Goal: Information Seeking & Learning: Compare options

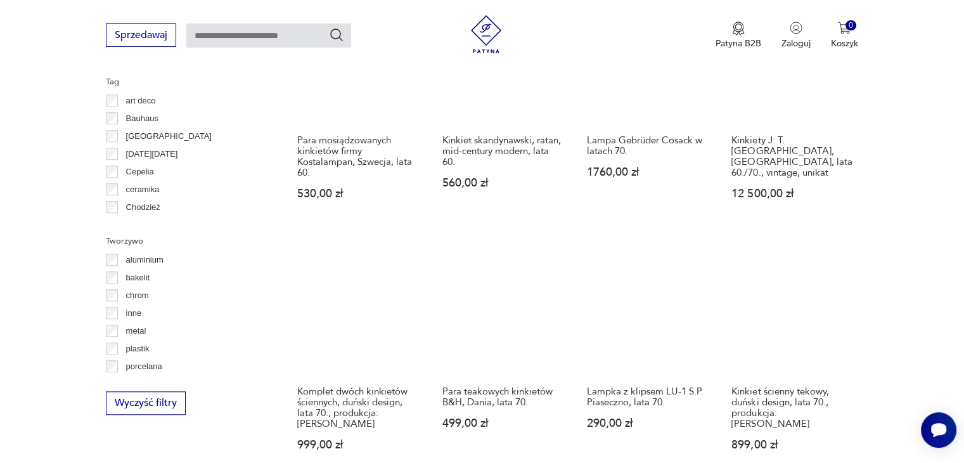
scroll to position [1185, 0]
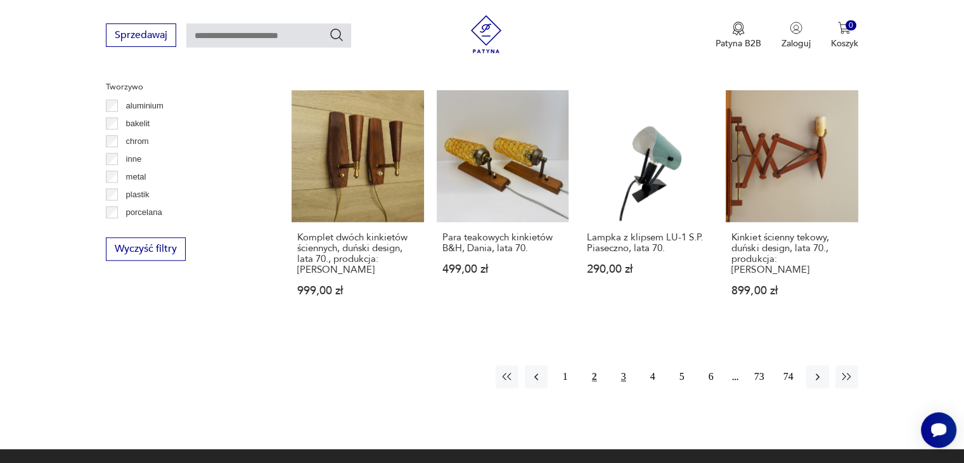
click at [616, 365] on button "3" at bounding box center [623, 376] width 23 height 23
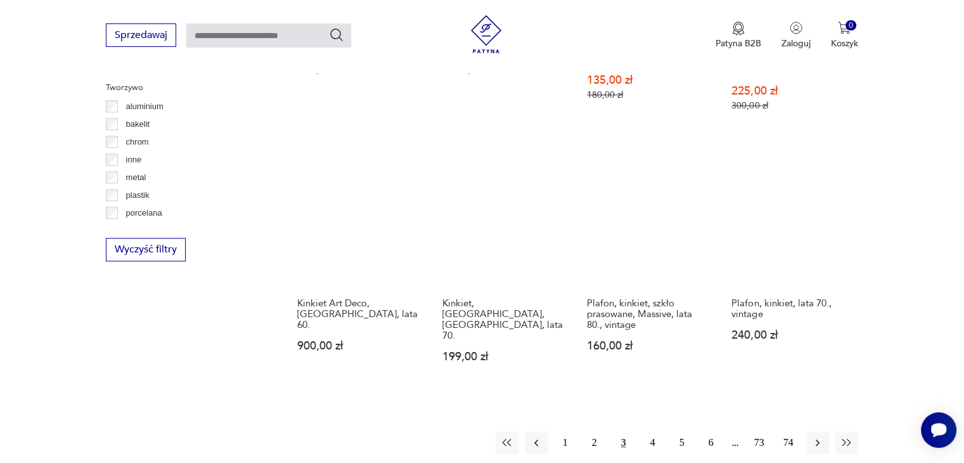
scroll to position [1186, 0]
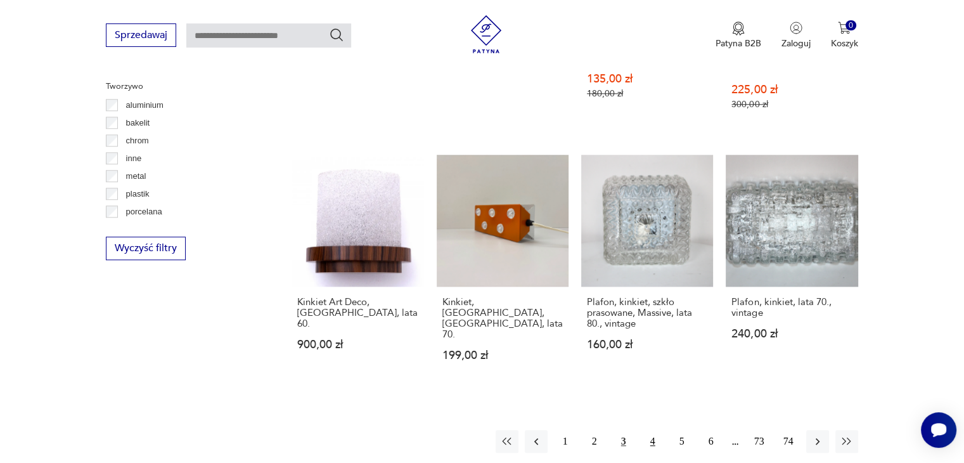
click at [654, 430] on button "4" at bounding box center [652, 441] width 23 height 23
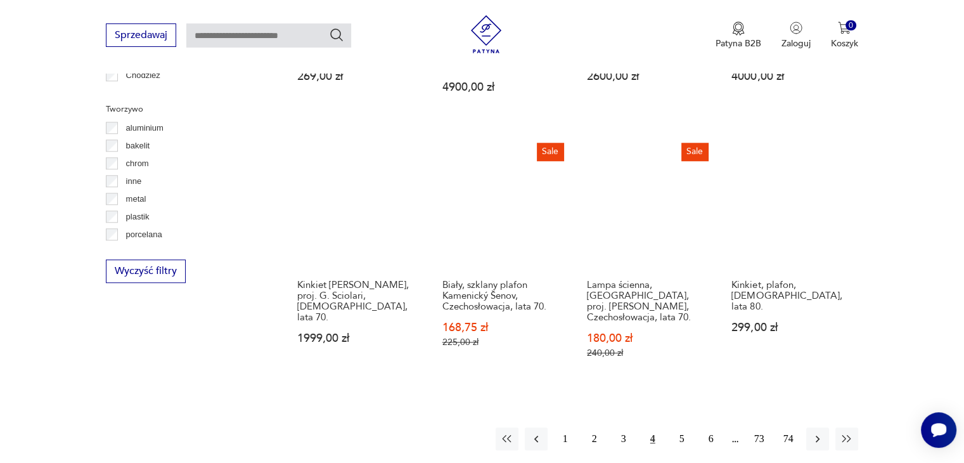
scroll to position [1185, 0]
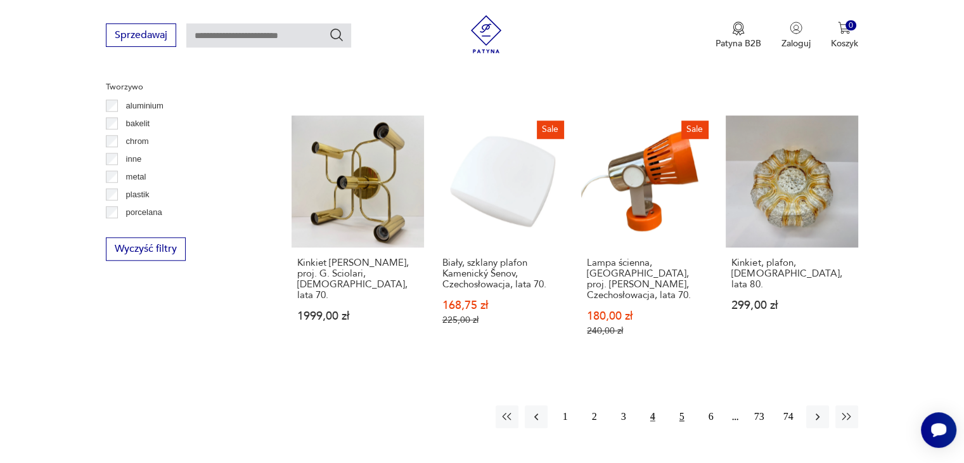
click at [680, 405] on button "5" at bounding box center [682, 416] width 23 height 23
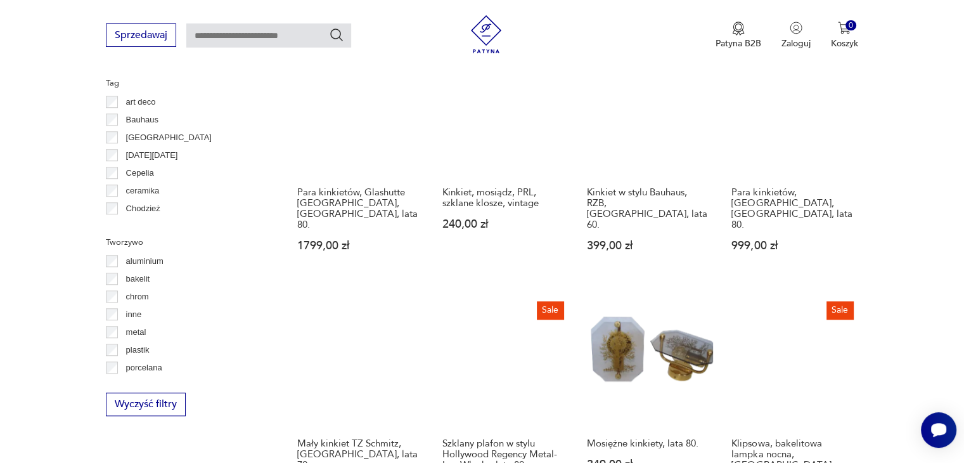
scroll to position [1186, 0]
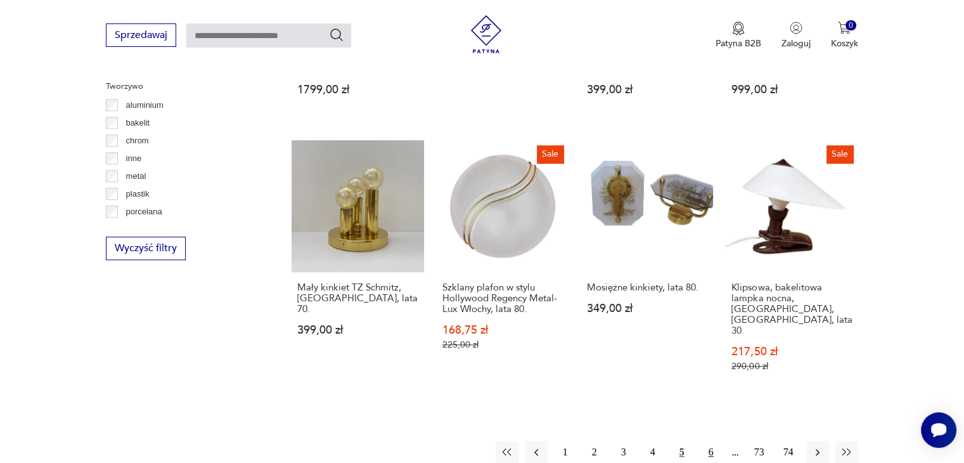
click at [710, 441] on button "6" at bounding box center [711, 452] width 23 height 23
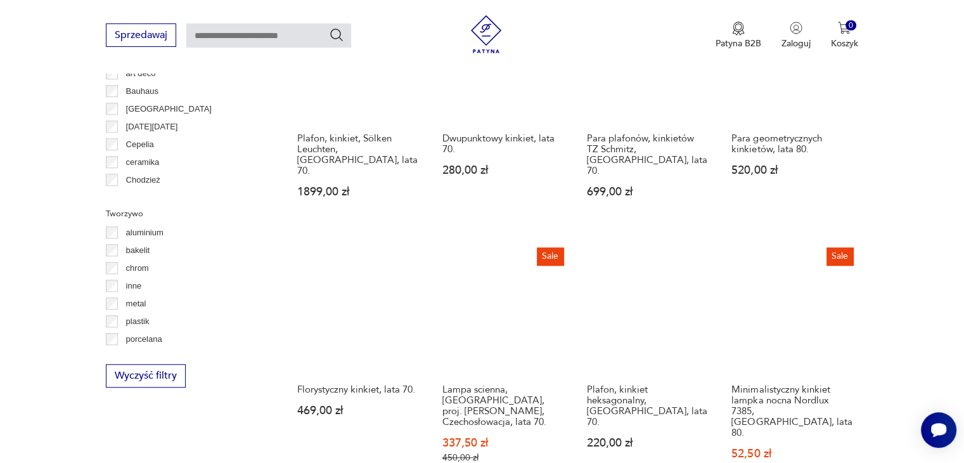
scroll to position [1249, 0]
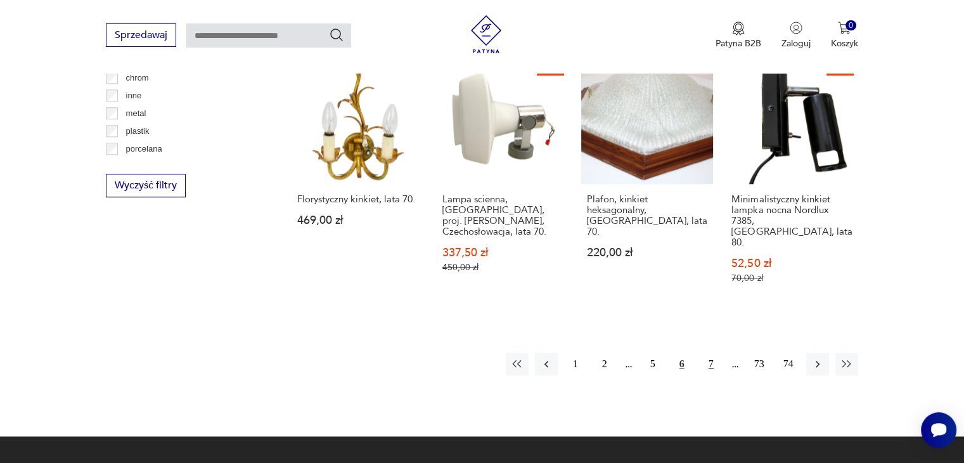
click at [715, 352] on button "7" at bounding box center [711, 363] width 23 height 23
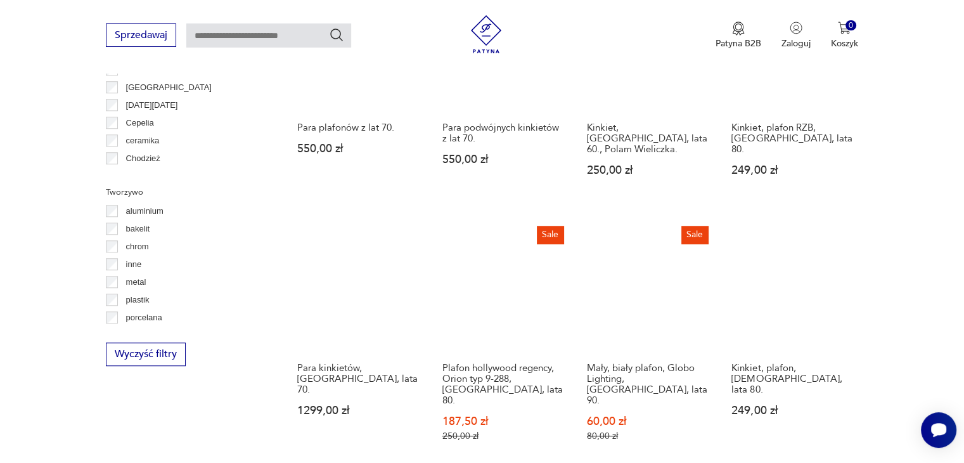
scroll to position [1186, 0]
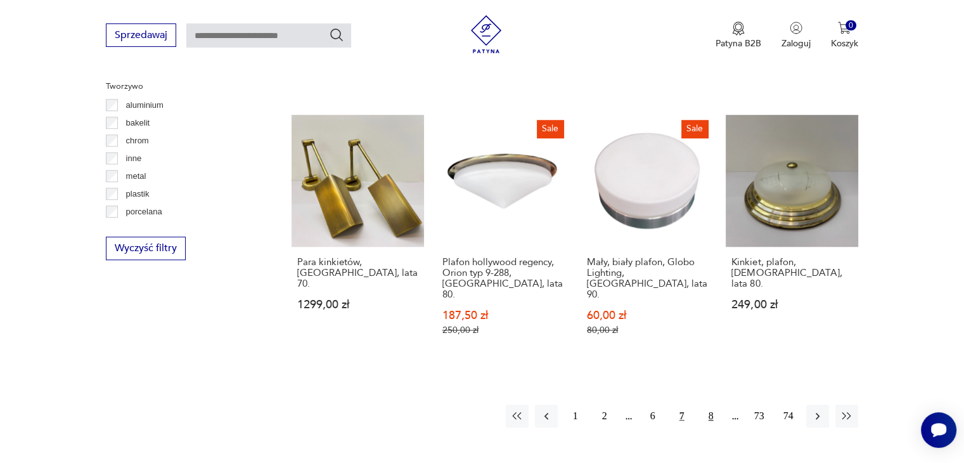
click at [707, 404] on button "8" at bounding box center [711, 415] width 23 height 23
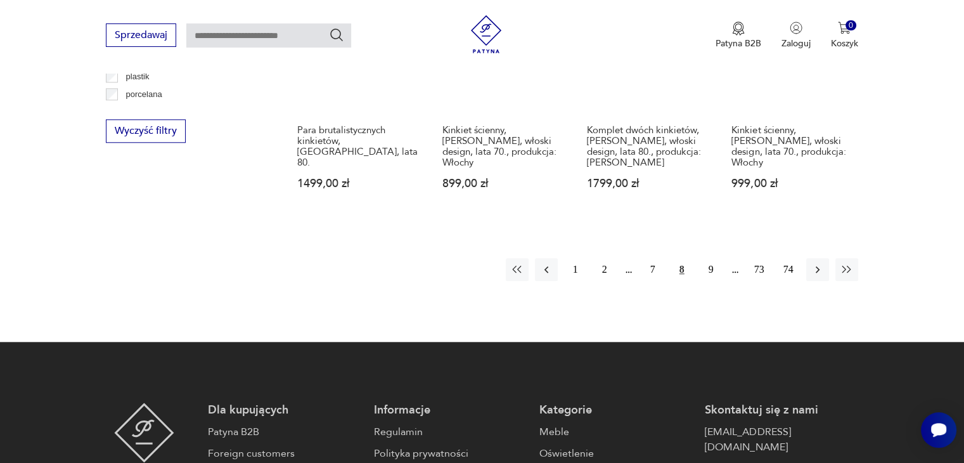
scroll to position [1312, 0]
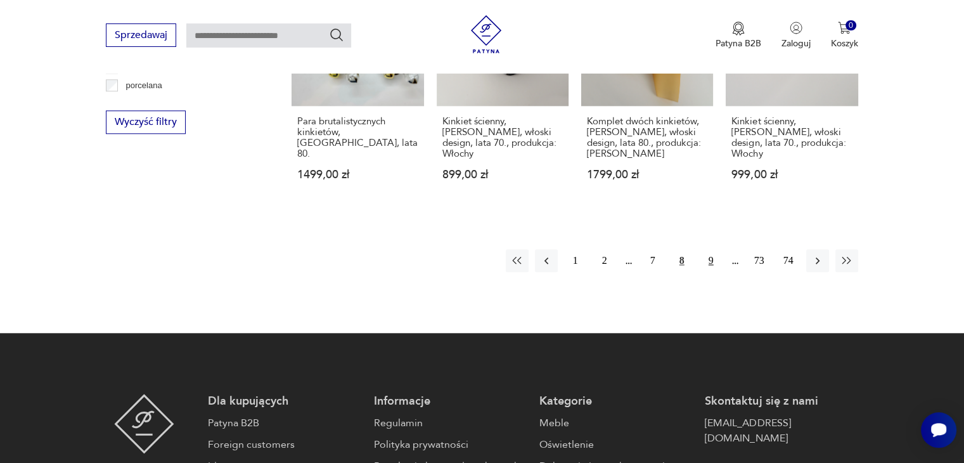
click at [705, 249] on button "9" at bounding box center [711, 260] width 23 height 23
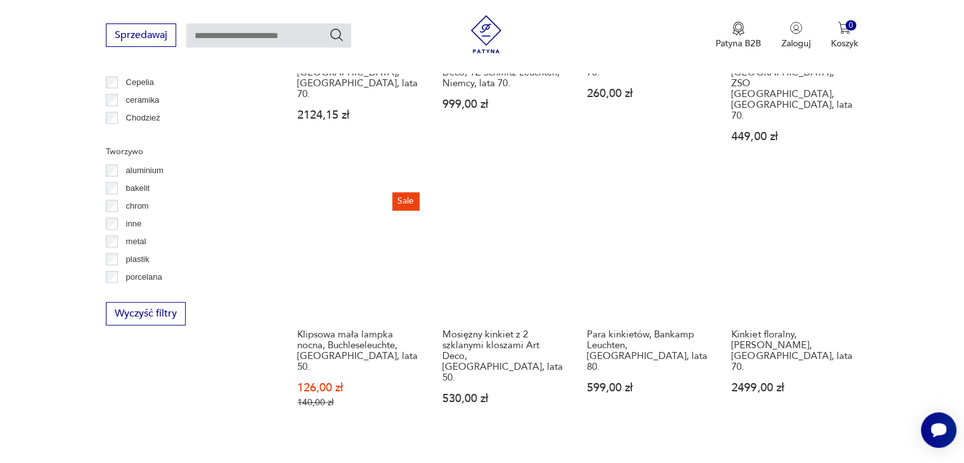
scroll to position [1122, 0]
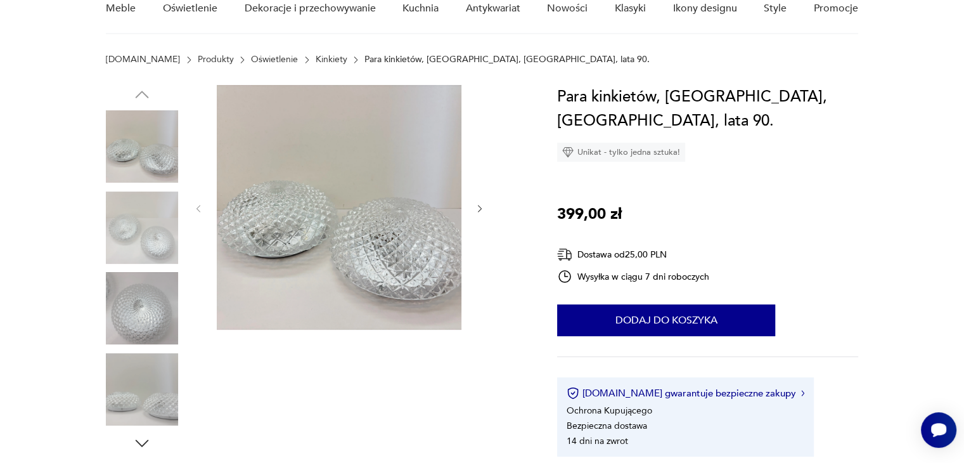
scroll to position [127, 0]
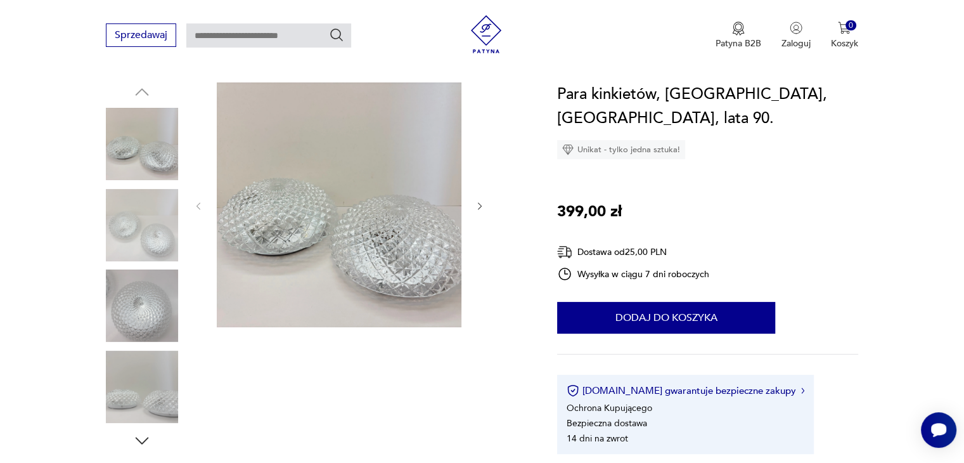
click at [485, 202] on div at bounding box center [316, 266] width 421 height 368
click at [482, 206] on icon "button" at bounding box center [480, 206] width 11 height 11
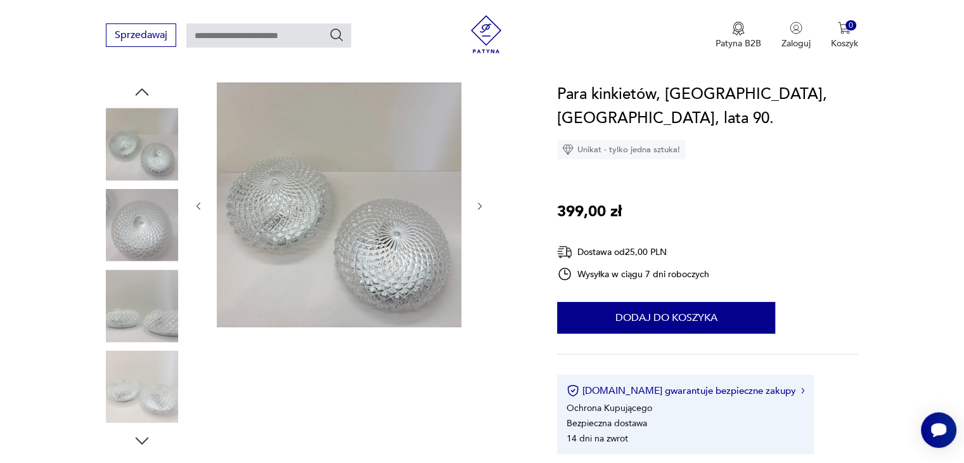
click at [482, 206] on icon "button" at bounding box center [480, 206] width 11 height 11
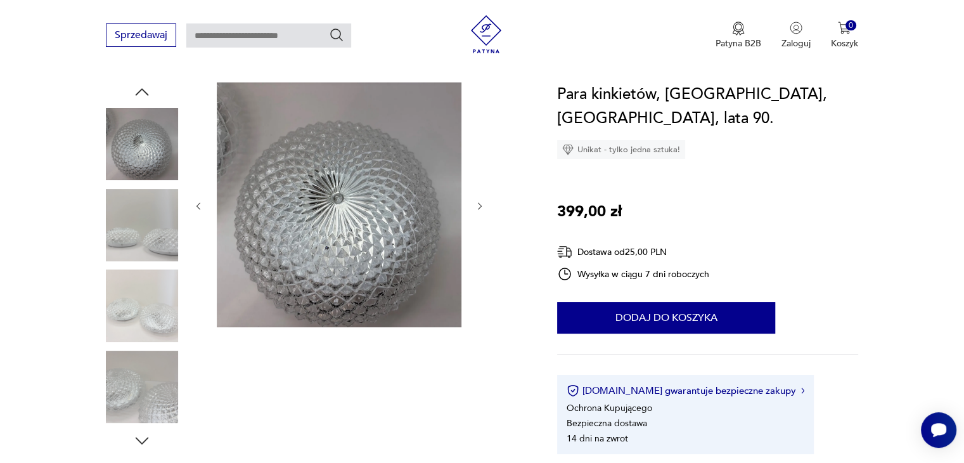
click at [482, 206] on icon "button" at bounding box center [480, 206] width 11 height 11
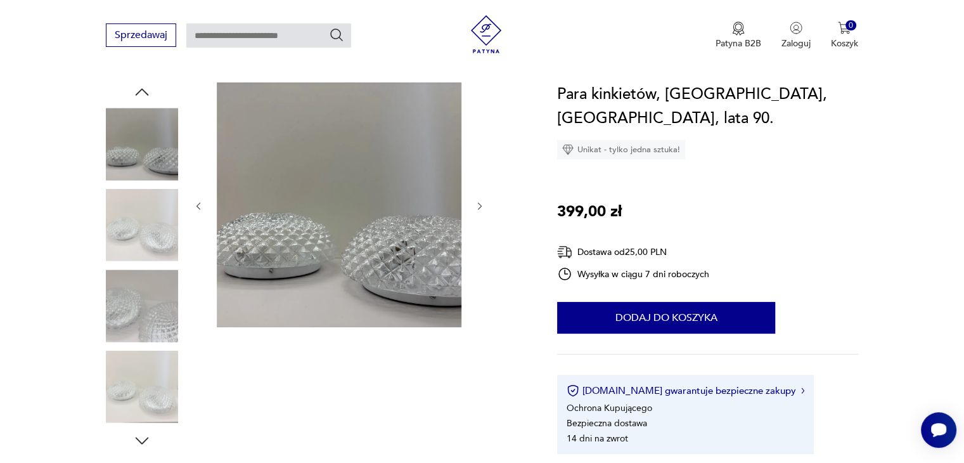
click at [482, 206] on icon "button" at bounding box center [480, 206] width 11 height 11
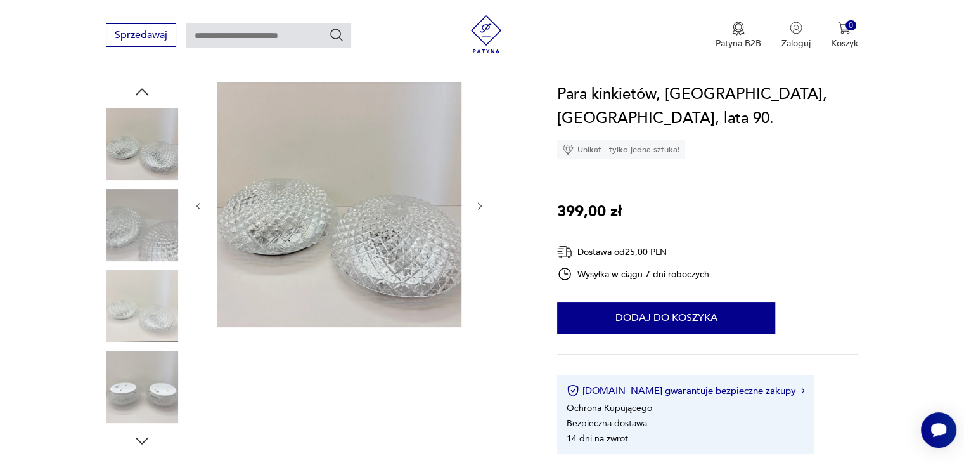
click at [482, 206] on icon "button" at bounding box center [480, 206] width 11 height 11
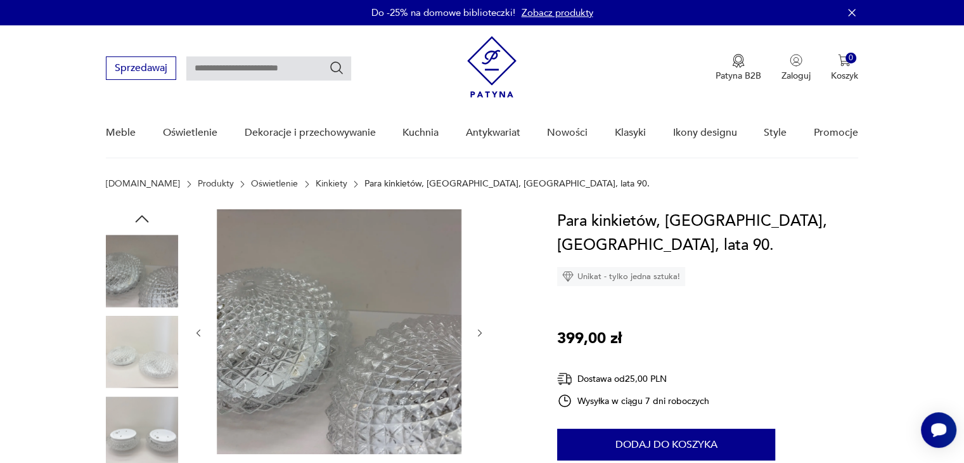
scroll to position [63, 0]
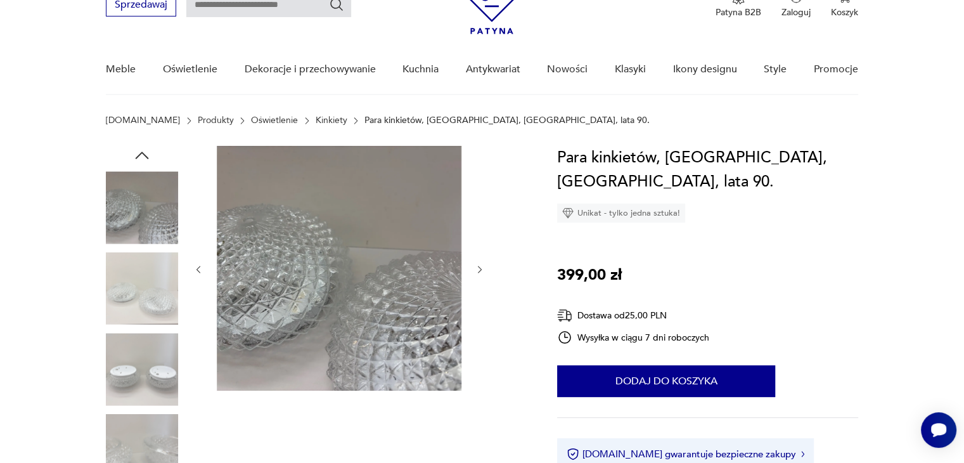
click at [484, 266] on icon "button" at bounding box center [480, 269] width 11 height 11
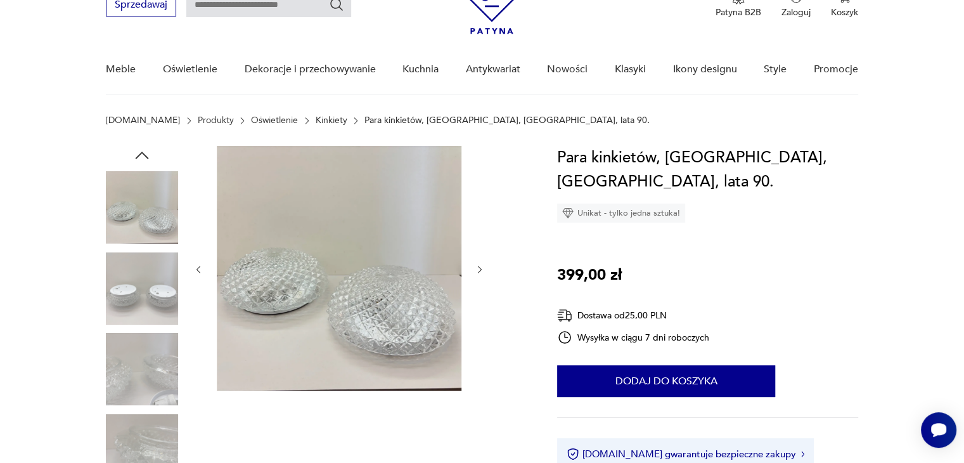
click at [479, 269] on icon "button" at bounding box center [480, 269] width 11 height 11
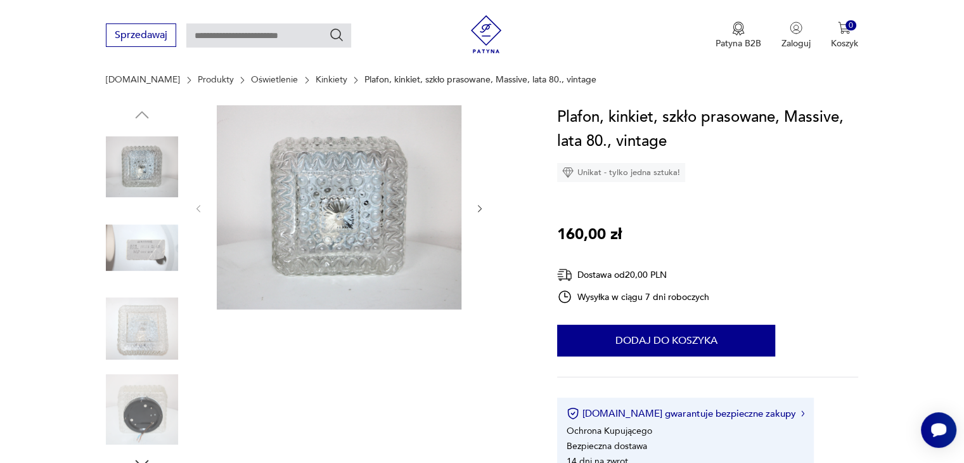
scroll to position [127, 0]
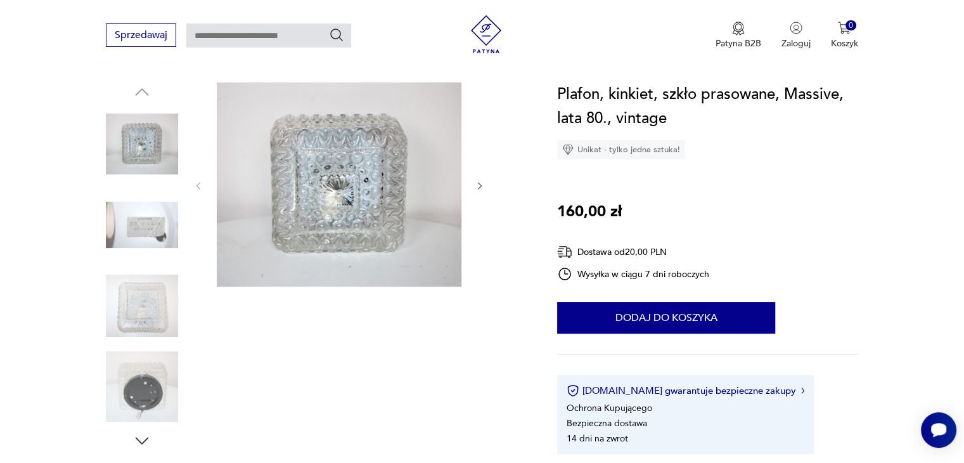
click at [471, 182] on div at bounding box center [339, 185] width 292 height 207
click at [480, 184] on icon "button" at bounding box center [480, 186] width 4 height 8
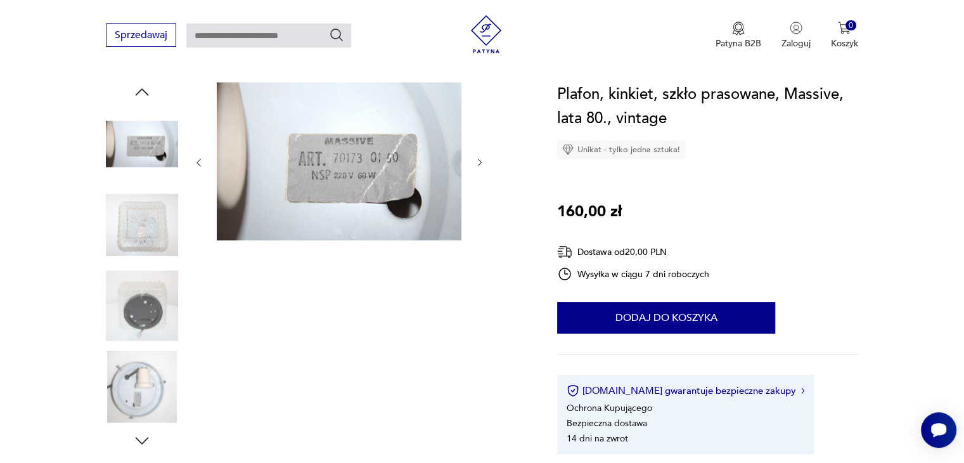
click at [482, 161] on icon "button" at bounding box center [480, 162] width 11 height 11
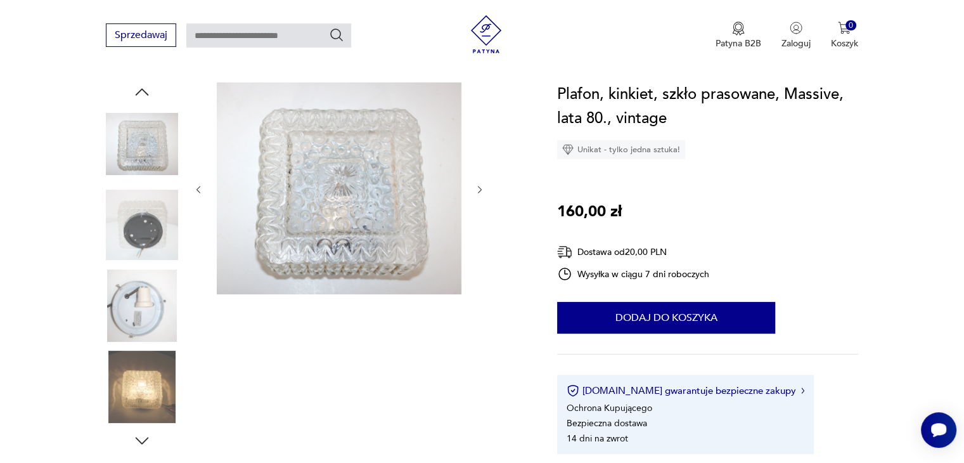
click at [479, 189] on icon "button" at bounding box center [480, 189] width 11 height 11
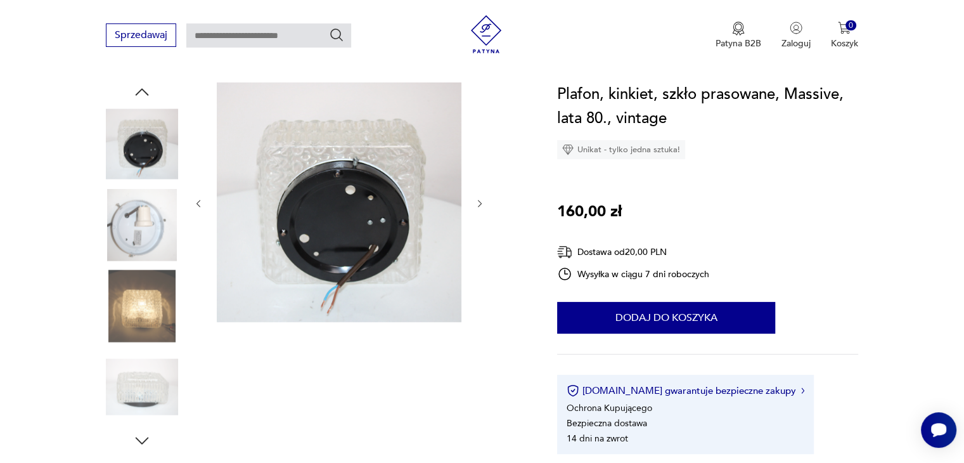
click at [479, 206] on icon "button" at bounding box center [480, 203] width 11 height 11
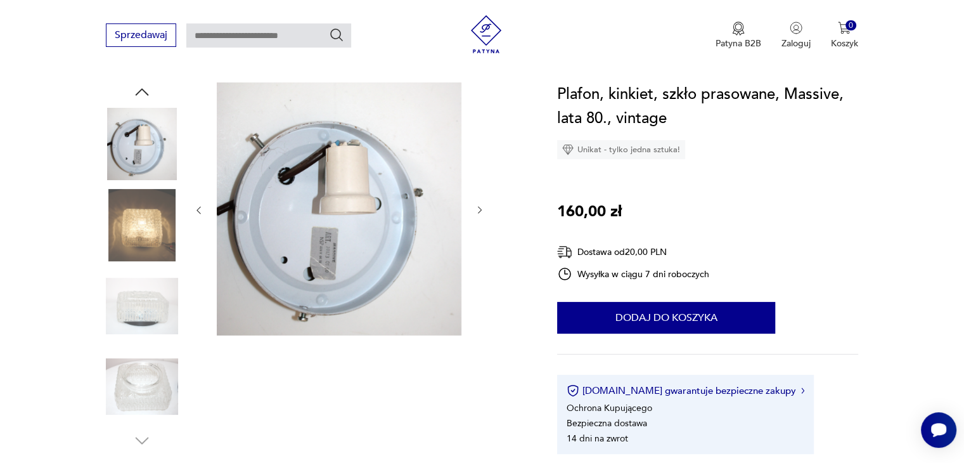
click at [479, 206] on icon "button" at bounding box center [480, 210] width 11 height 11
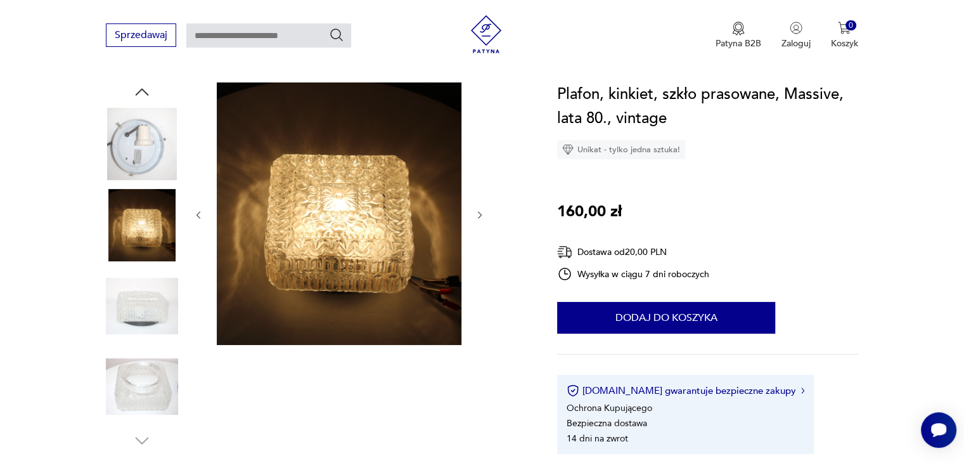
click at [479, 206] on div at bounding box center [339, 214] width 292 height 265
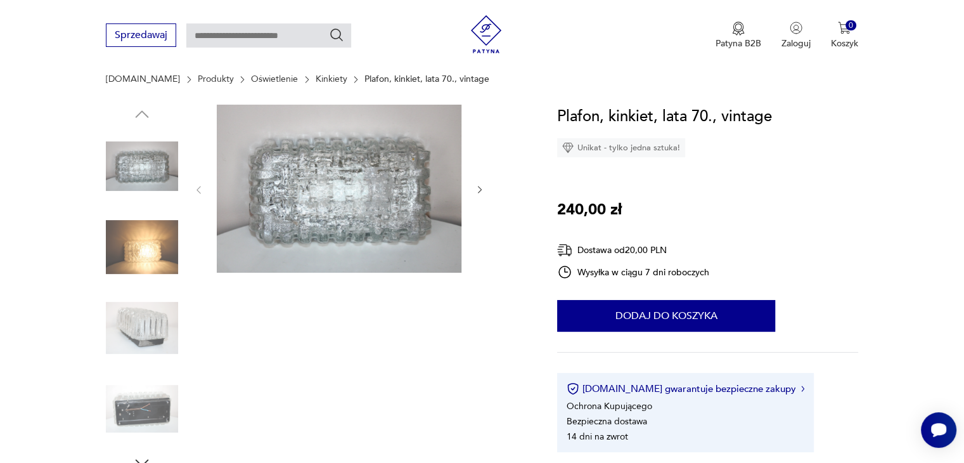
scroll to position [127, 0]
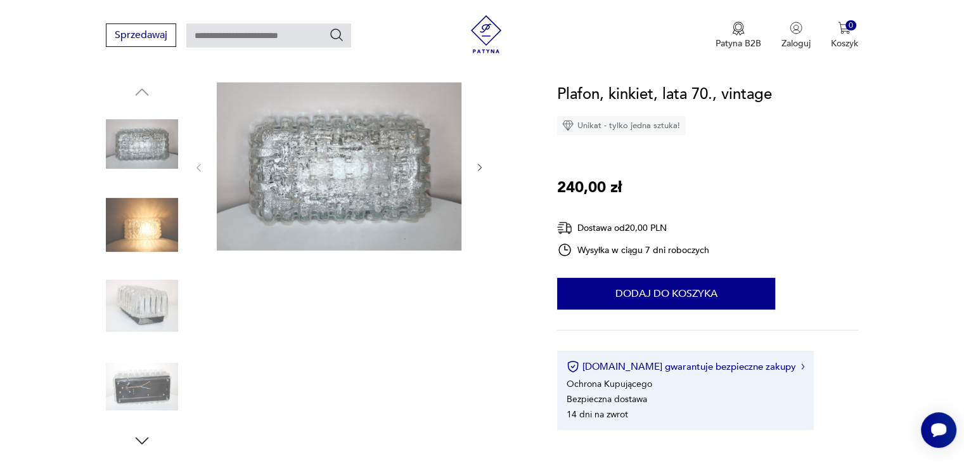
click at [480, 171] on icon "button" at bounding box center [480, 167] width 11 height 11
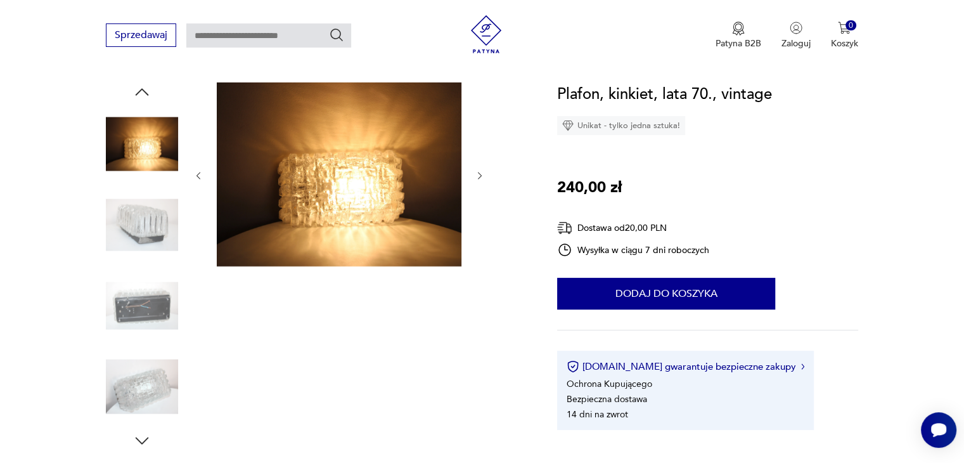
click at [480, 171] on icon "button" at bounding box center [480, 176] width 11 height 11
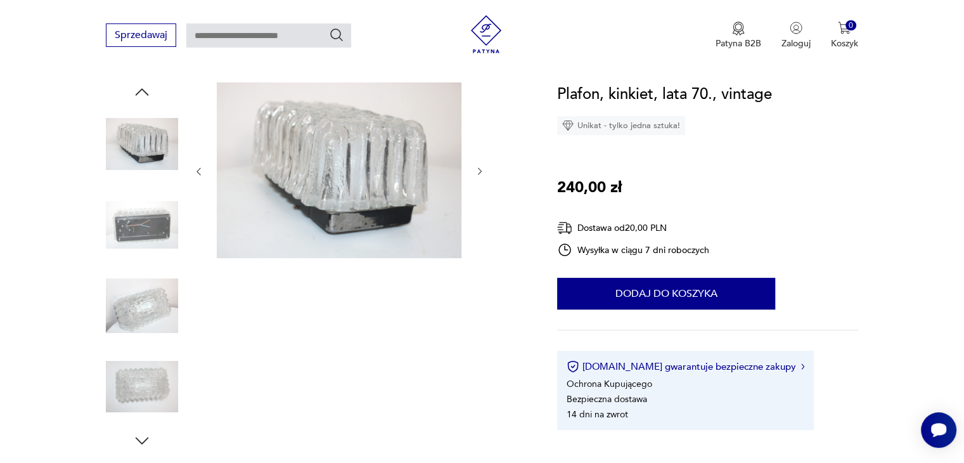
click at [480, 170] on icon "button" at bounding box center [480, 172] width 4 height 8
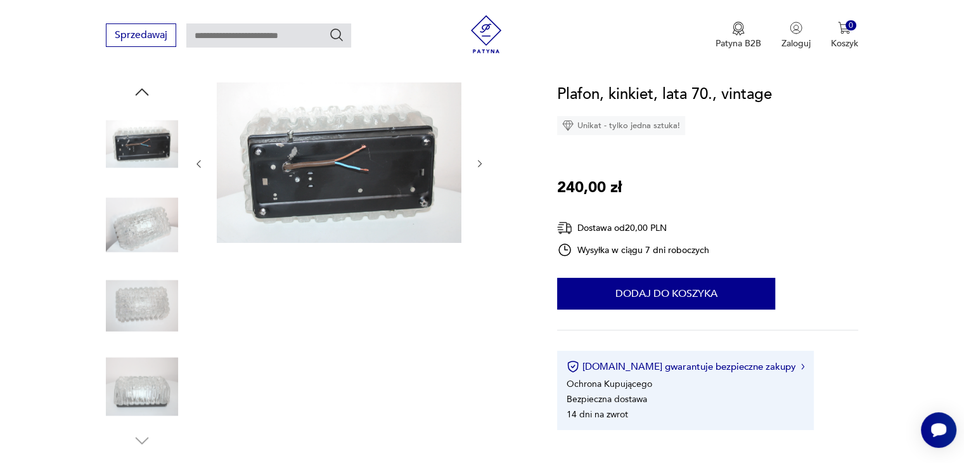
click at [479, 163] on icon "button" at bounding box center [480, 163] width 11 height 11
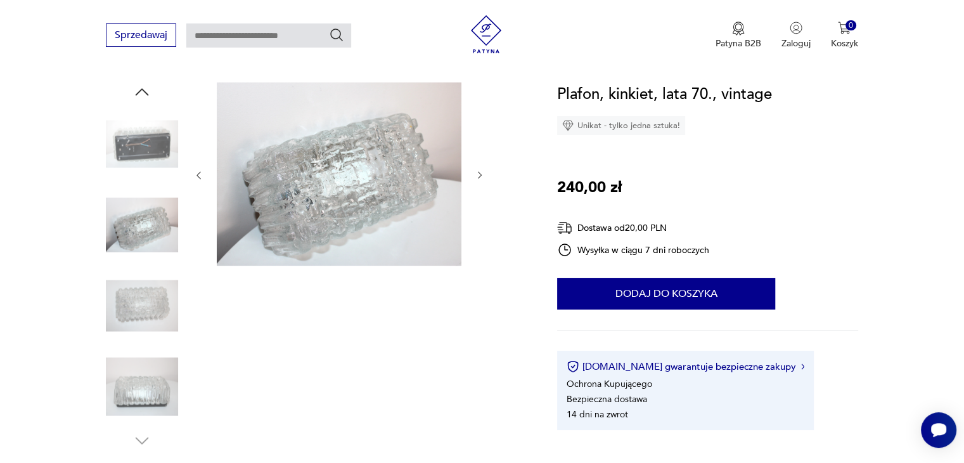
click at [479, 163] on div at bounding box center [339, 175] width 292 height 186
